Goal: Ask a question

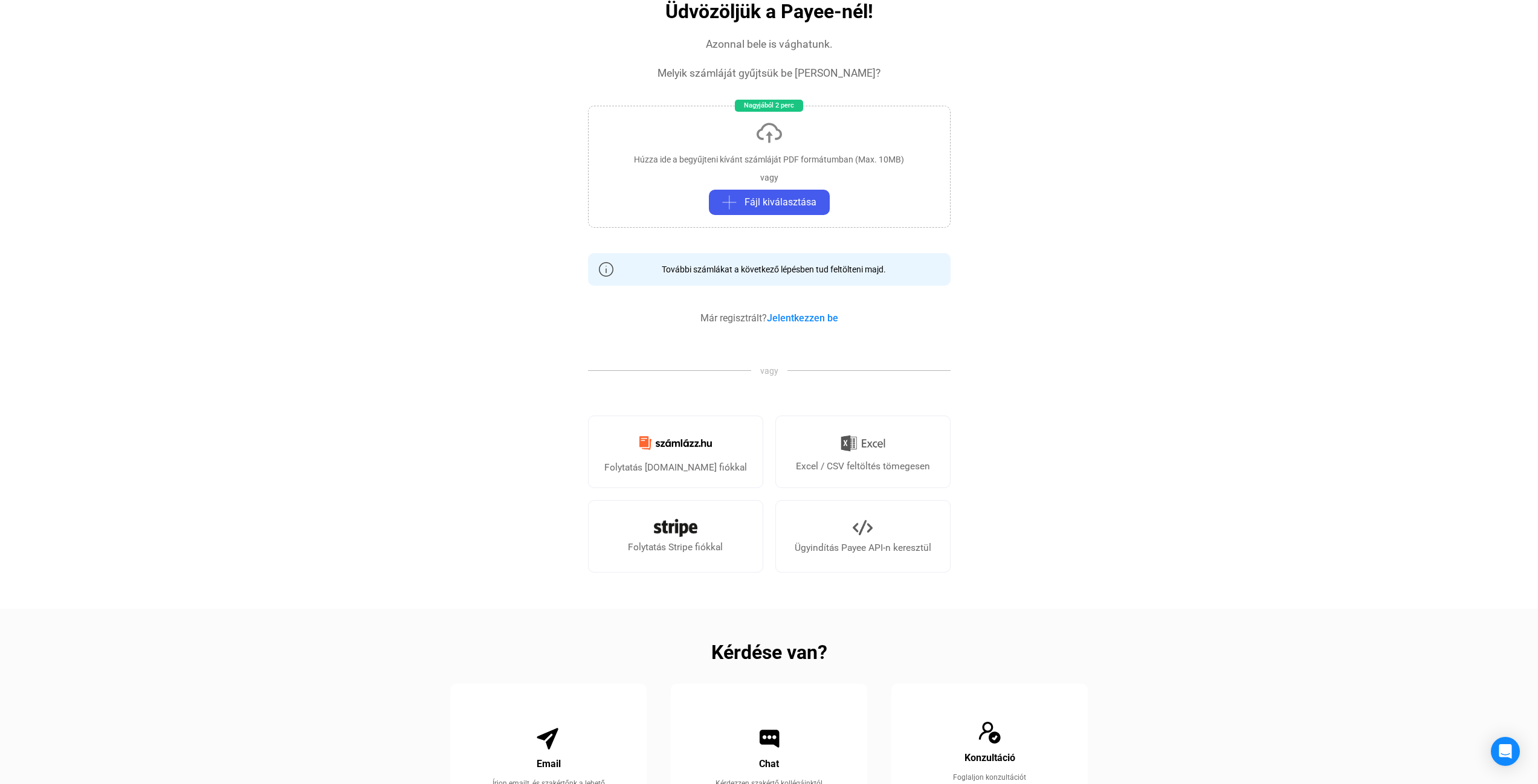
scroll to position [242, 0]
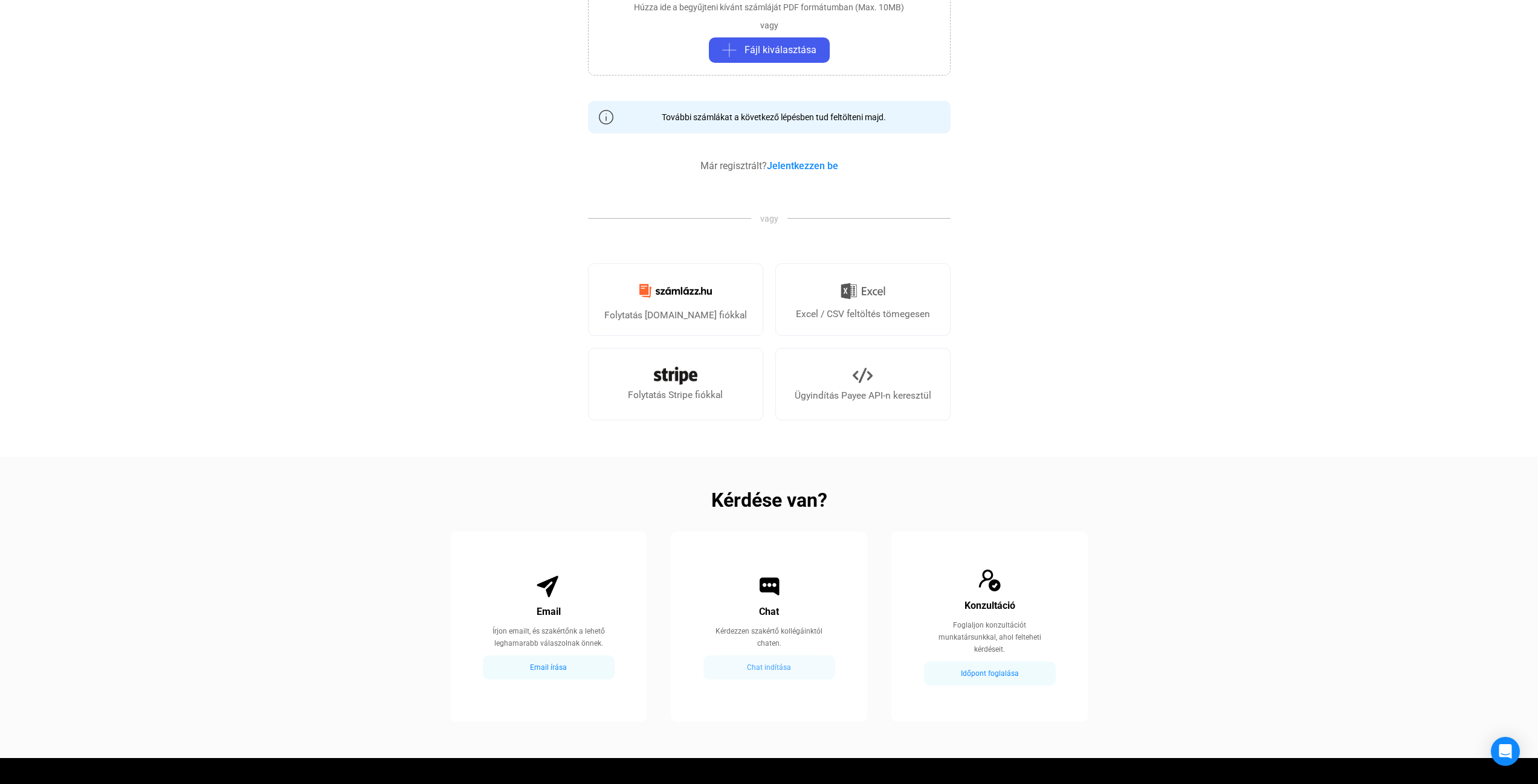
click at [777, 666] on div "Chat indítása" at bounding box center [769, 666] width 124 height 14
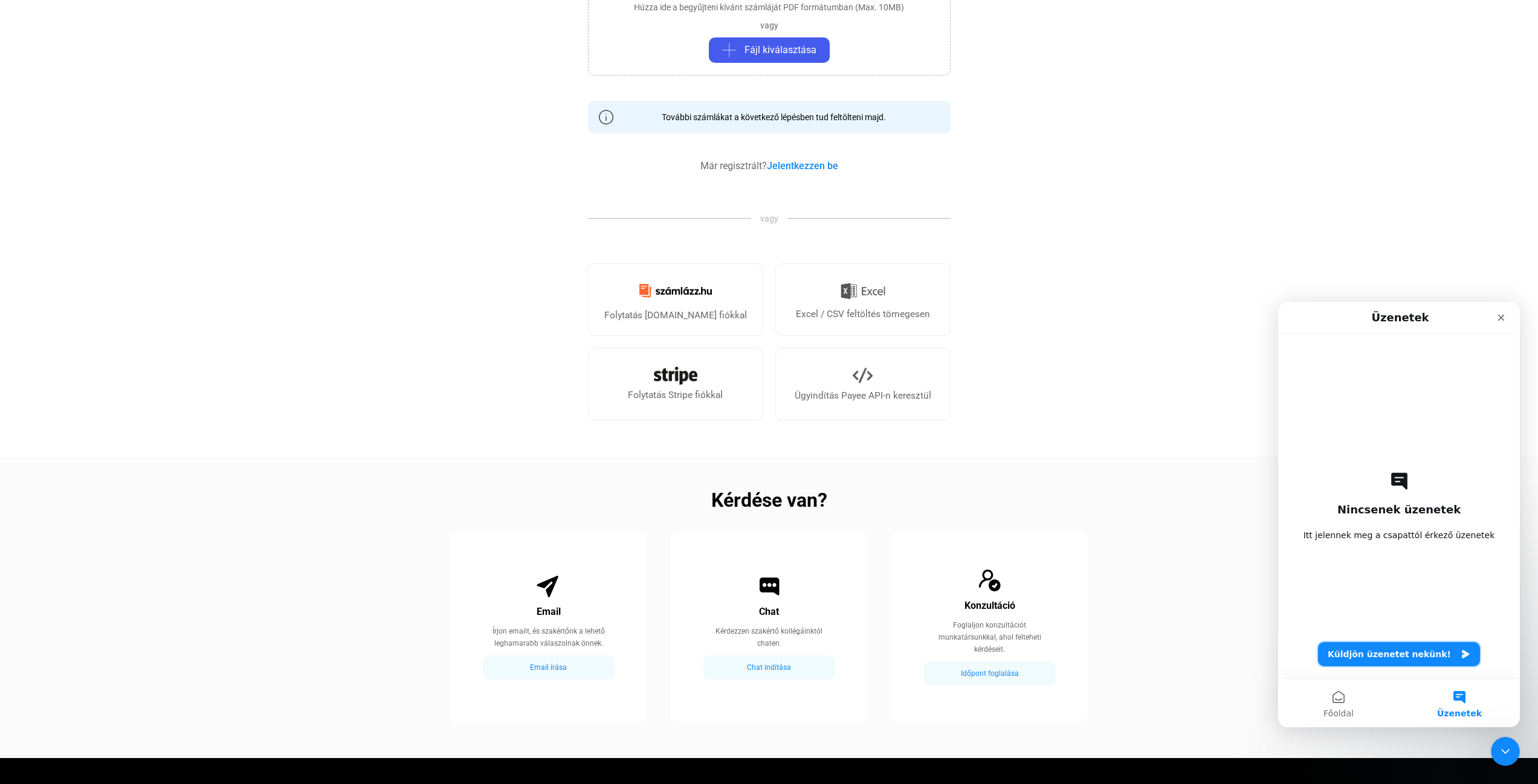
click at [1375, 657] on button "Küldjön üzenetet nekünk!" at bounding box center [1399, 654] width 162 height 24
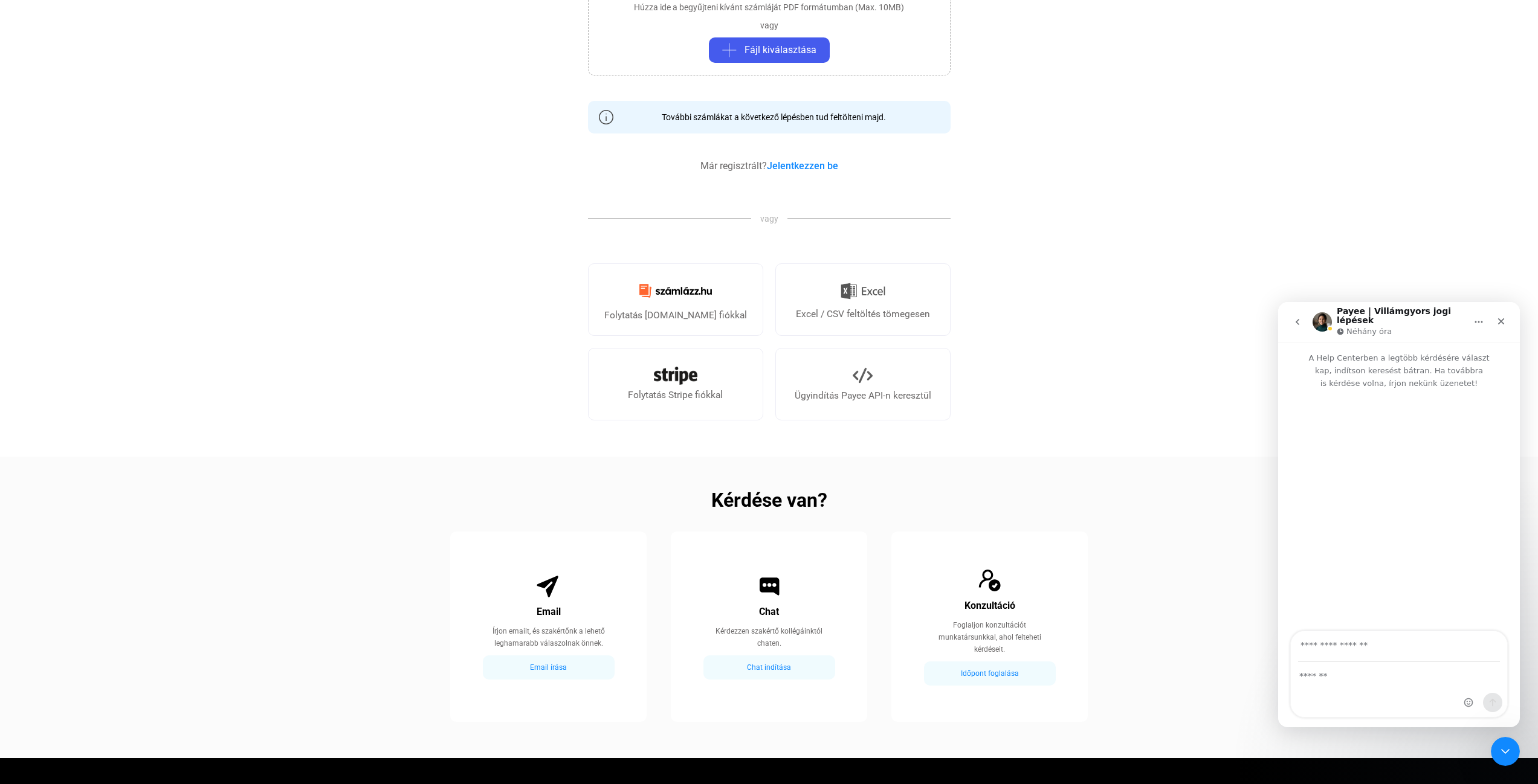
click at [1369, 650] on input "Az e-mail-címed" at bounding box center [1399, 647] width 202 height 31
type input "**********"
click at [1346, 673] on textarea "Üzenet…" at bounding box center [1399, 673] width 216 height 21
click at [1501, 319] on icon "Bezárás" at bounding box center [1500, 321] width 7 height 7
